Goal: Register for event/course

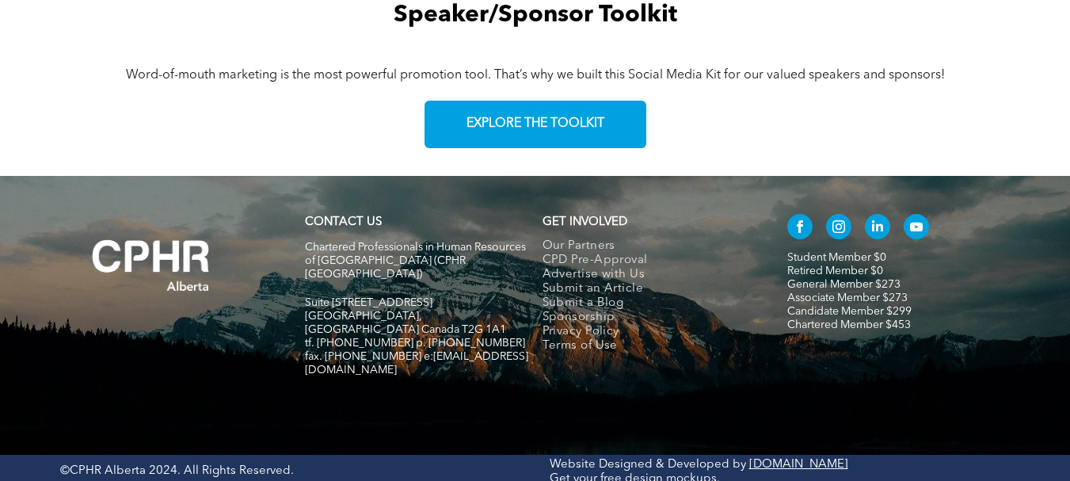
scroll to position [2431, 0]
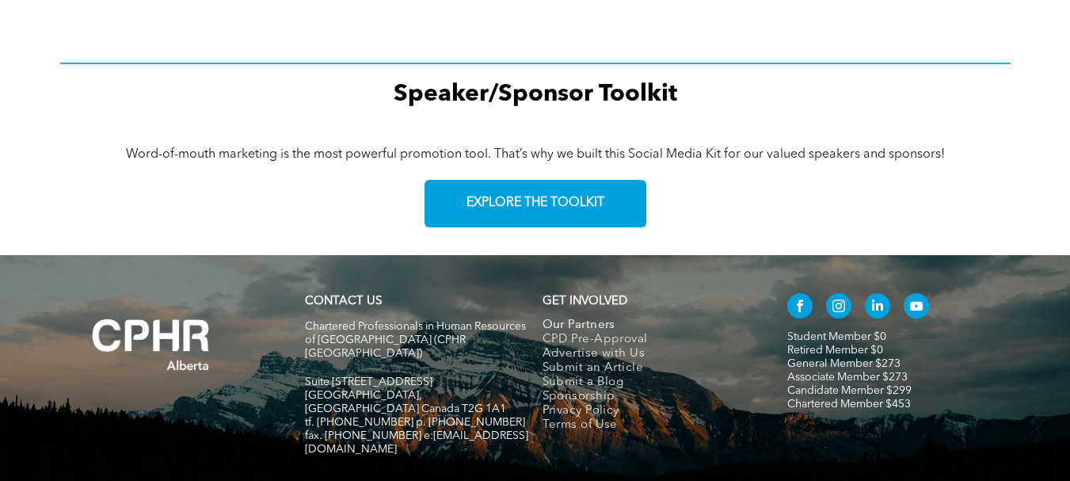
click at [603, 325] on span "Our Partners" at bounding box center [578, 325] width 73 height 14
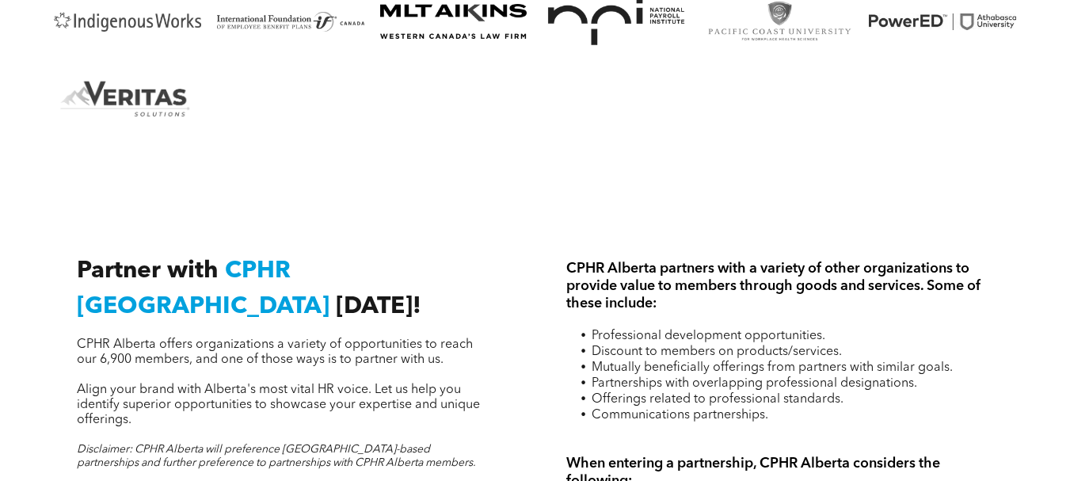
scroll to position [2455, 0]
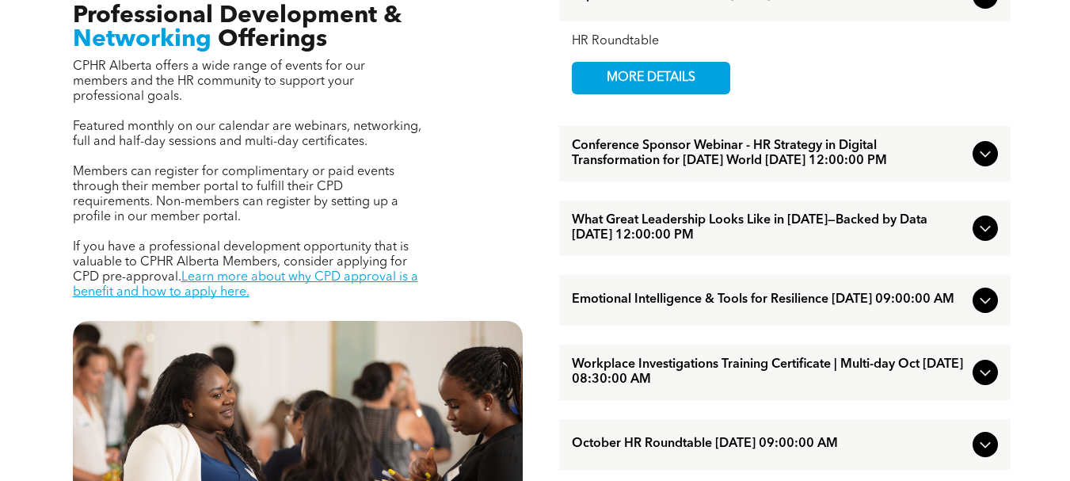
scroll to position [634, 0]
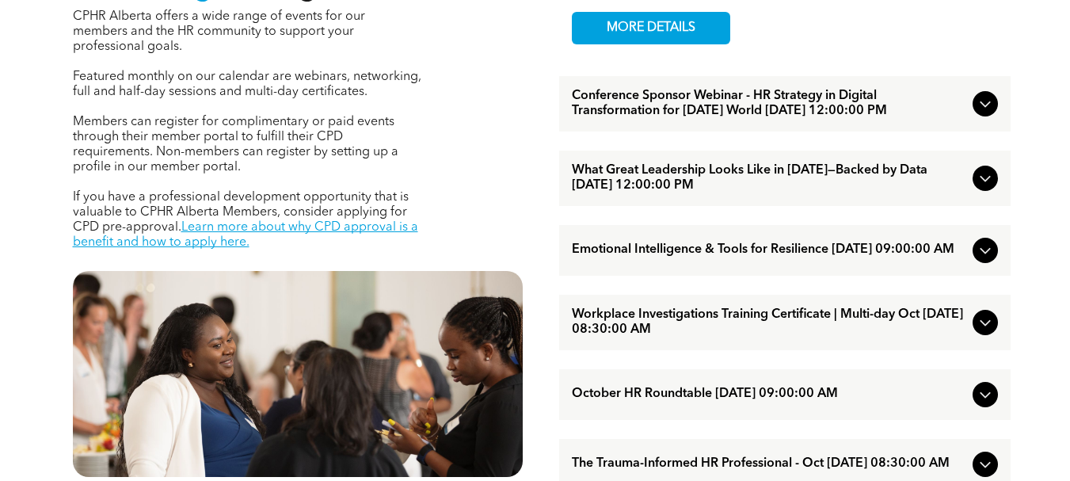
click at [999, 112] on div "Conference Sponsor Webinar - HR Strategy in Digital Transformation for [DATE] W…" at bounding box center [784, 103] width 451 height 55
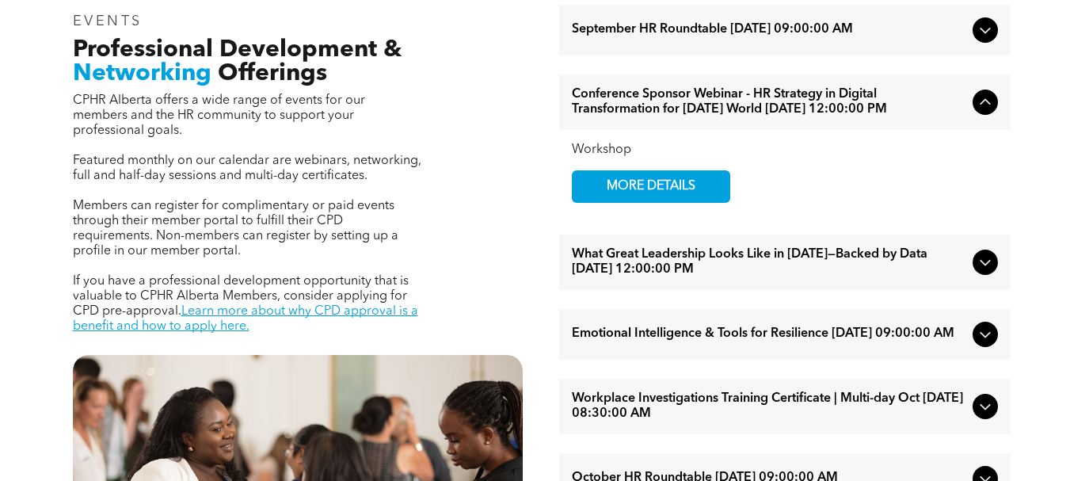
scroll to position [475, 0]
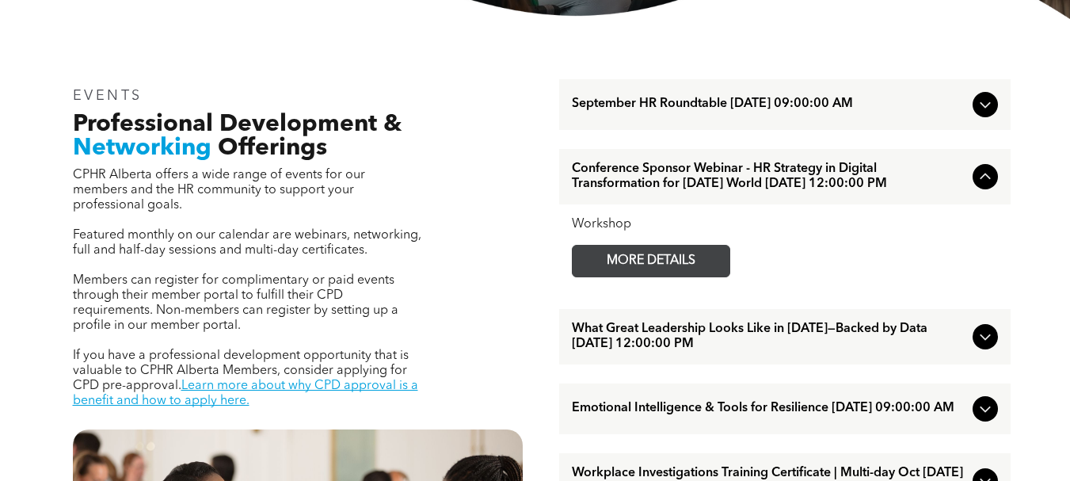
click at [648, 276] on span "MORE DETAILS" at bounding box center [650, 260] width 125 height 31
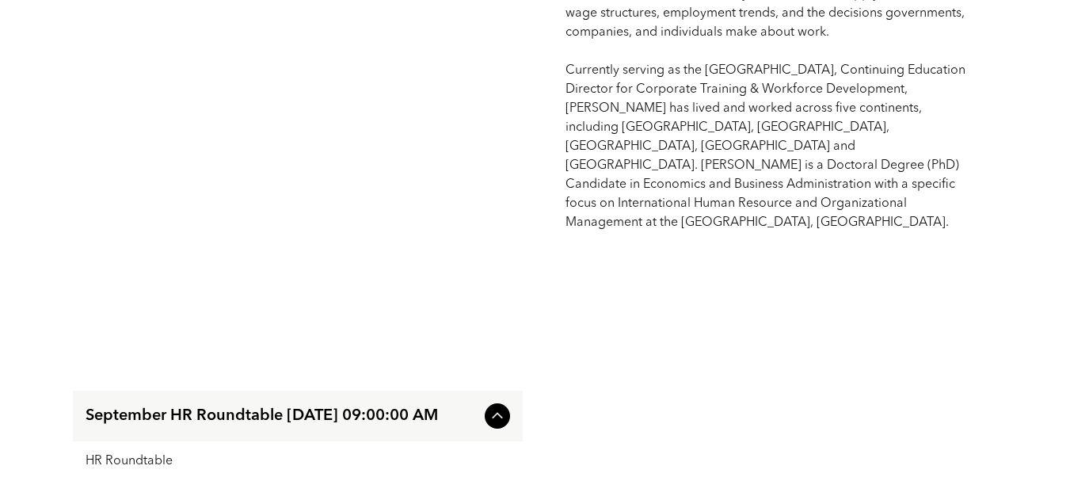
scroll to position [1425, 0]
